Goal: Browse casually

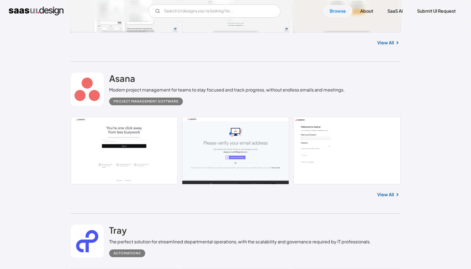
scroll to position [456, 0]
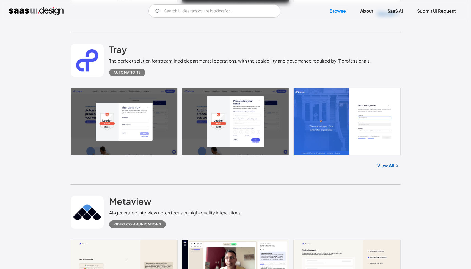
click at [129, 57] on div "Tray The perfect solution for streamlined departmental operations, with the sca…" at bounding box center [240, 60] width 262 height 32
click at [108, 49] on div "Tray The perfect solution for streamlined departmental operations, with the sca…" at bounding box center [236, 60] width 330 height 55
click at [124, 52] on h2 "Tray" at bounding box center [118, 49] width 18 height 11
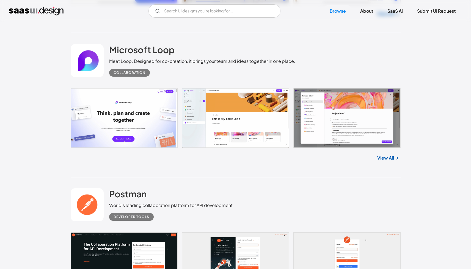
scroll to position [3458, 0]
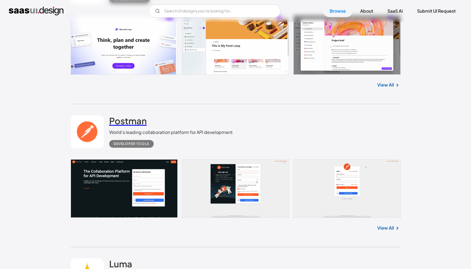
click at [113, 126] on link "Postman" at bounding box center [128, 122] width 38 height 14
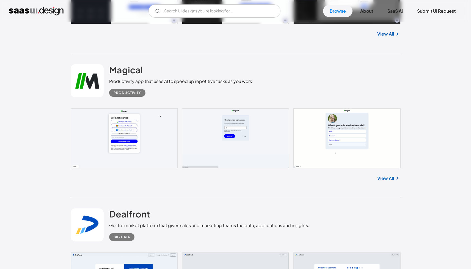
scroll to position [4776, 0]
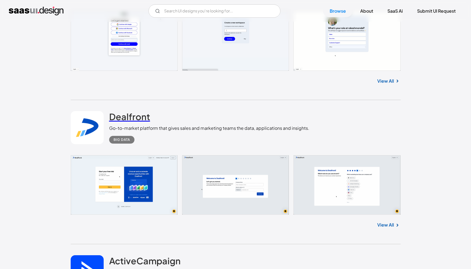
click at [147, 116] on h2 "Dealfront" at bounding box center [129, 116] width 41 height 11
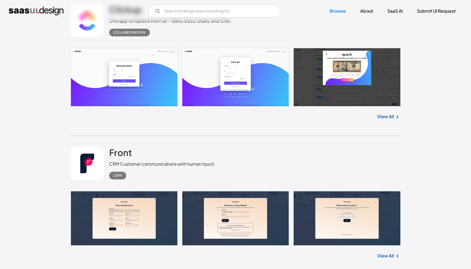
scroll to position [5332, 0]
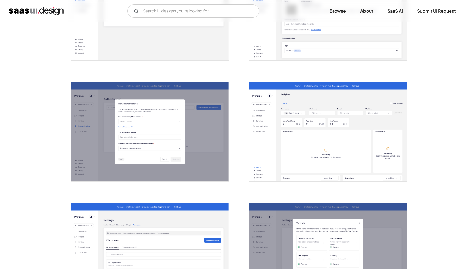
scroll to position [1244, 0]
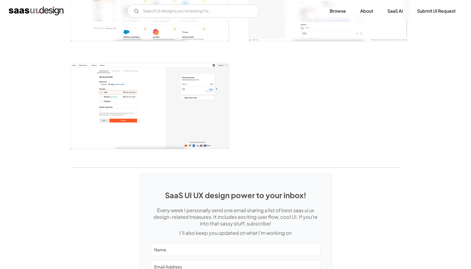
scroll to position [1309, 0]
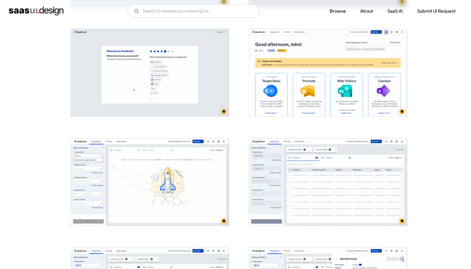
scroll to position [233, 0]
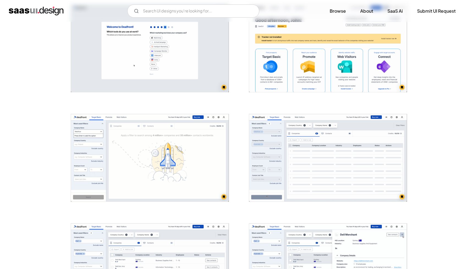
click at [259, 135] on img "open lightbox" at bounding box center [328, 157] width 158 height 87
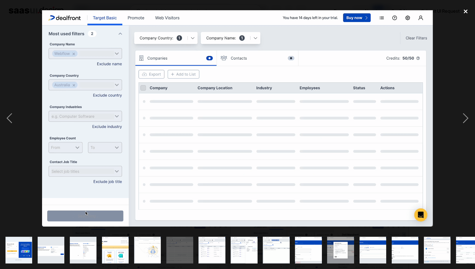
click at [466, 10] on div "close lightbox" at bounding box center [466, 12] width 19 height 12
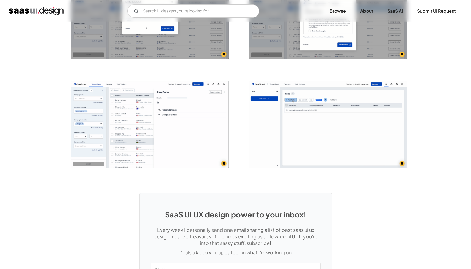
scroll to position [1347, 0]
